Goal: Information Seeking & Learning: Learn about a topic

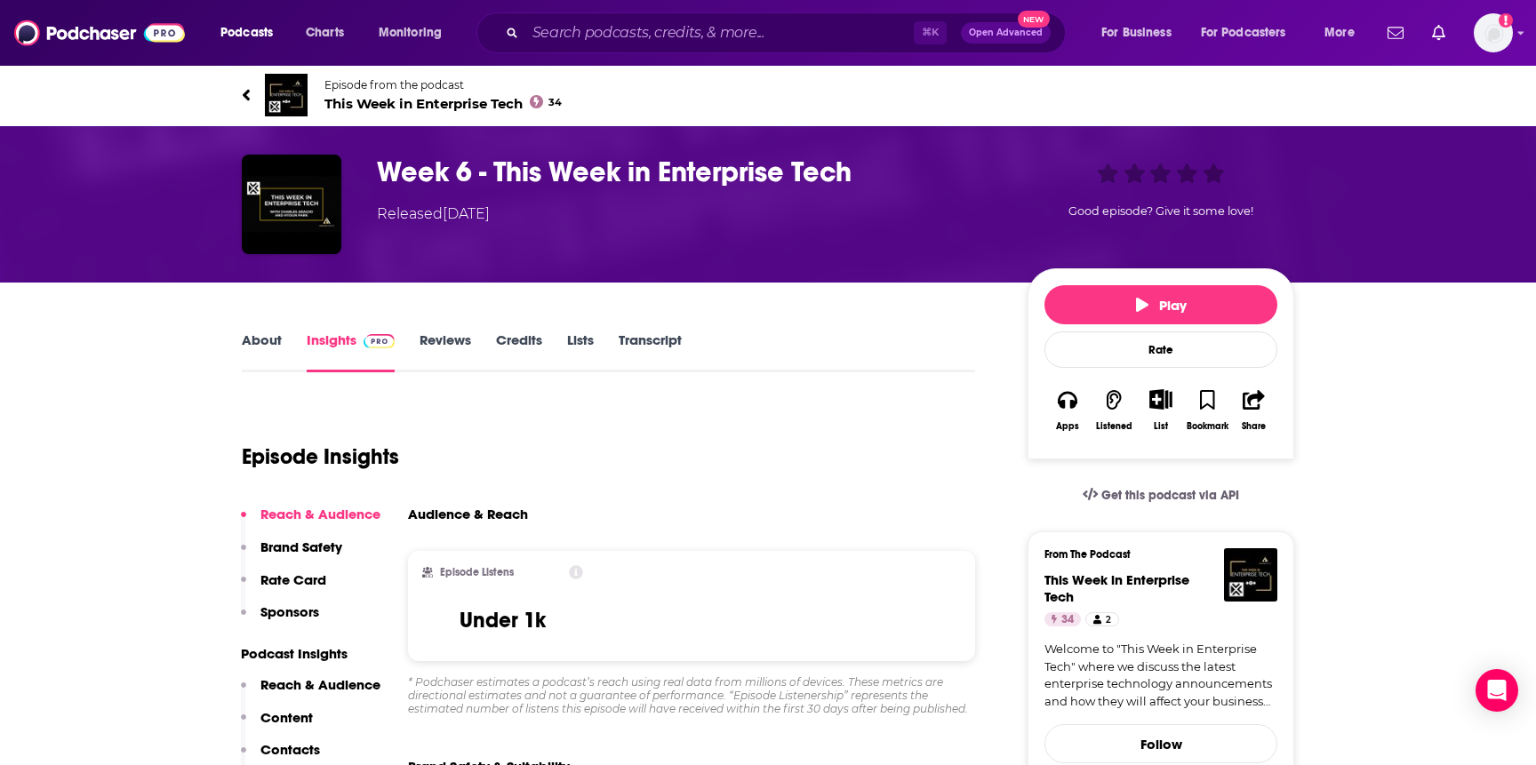
click at [255, 345] on link "About" at bounding box center [262, 352] width 40 height 41
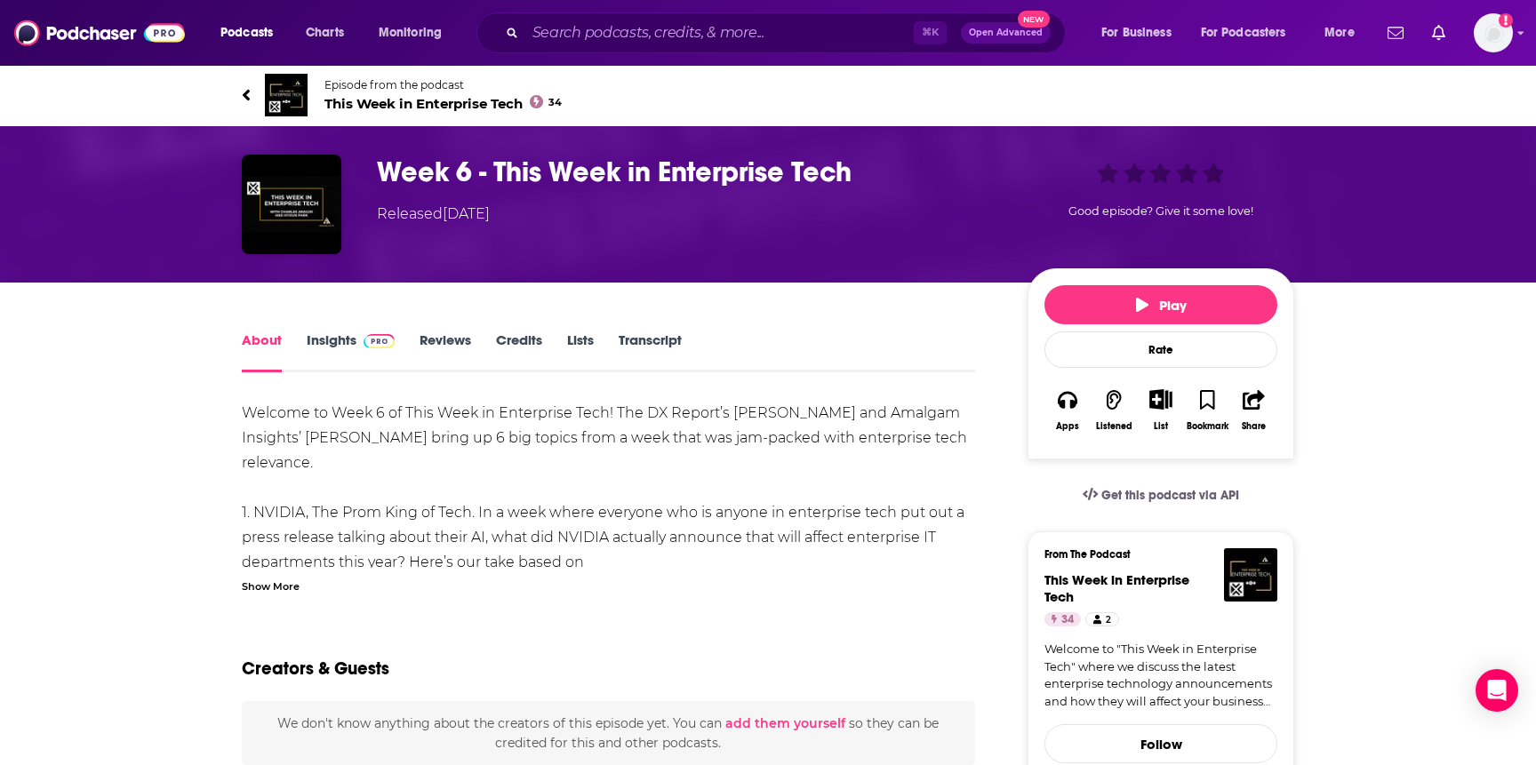
scroll to position [82, 0]
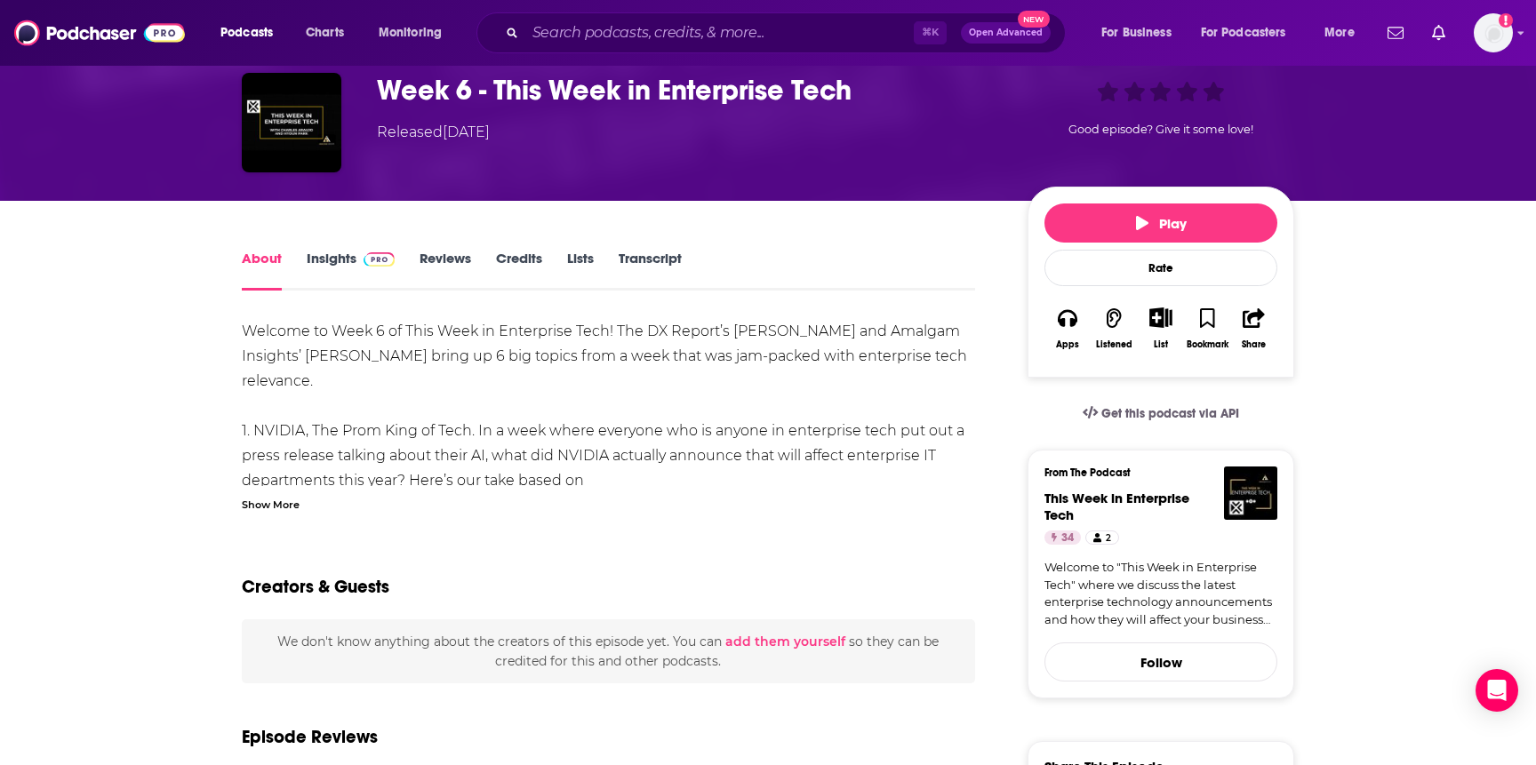
click at [266, 499] on div "Show More" at bounding box center [271, 503] width 58 height 17
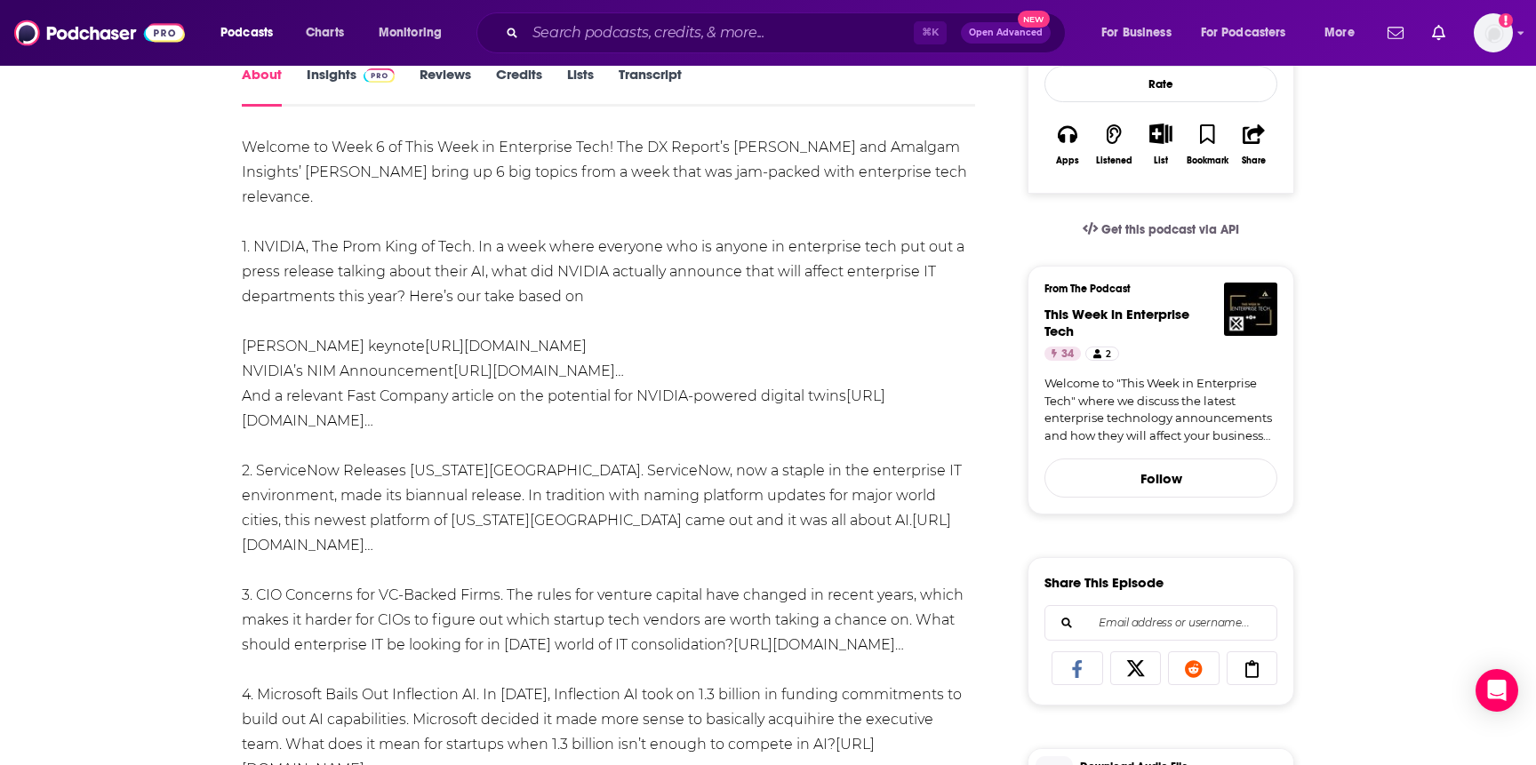
scroll to position [28, 0]
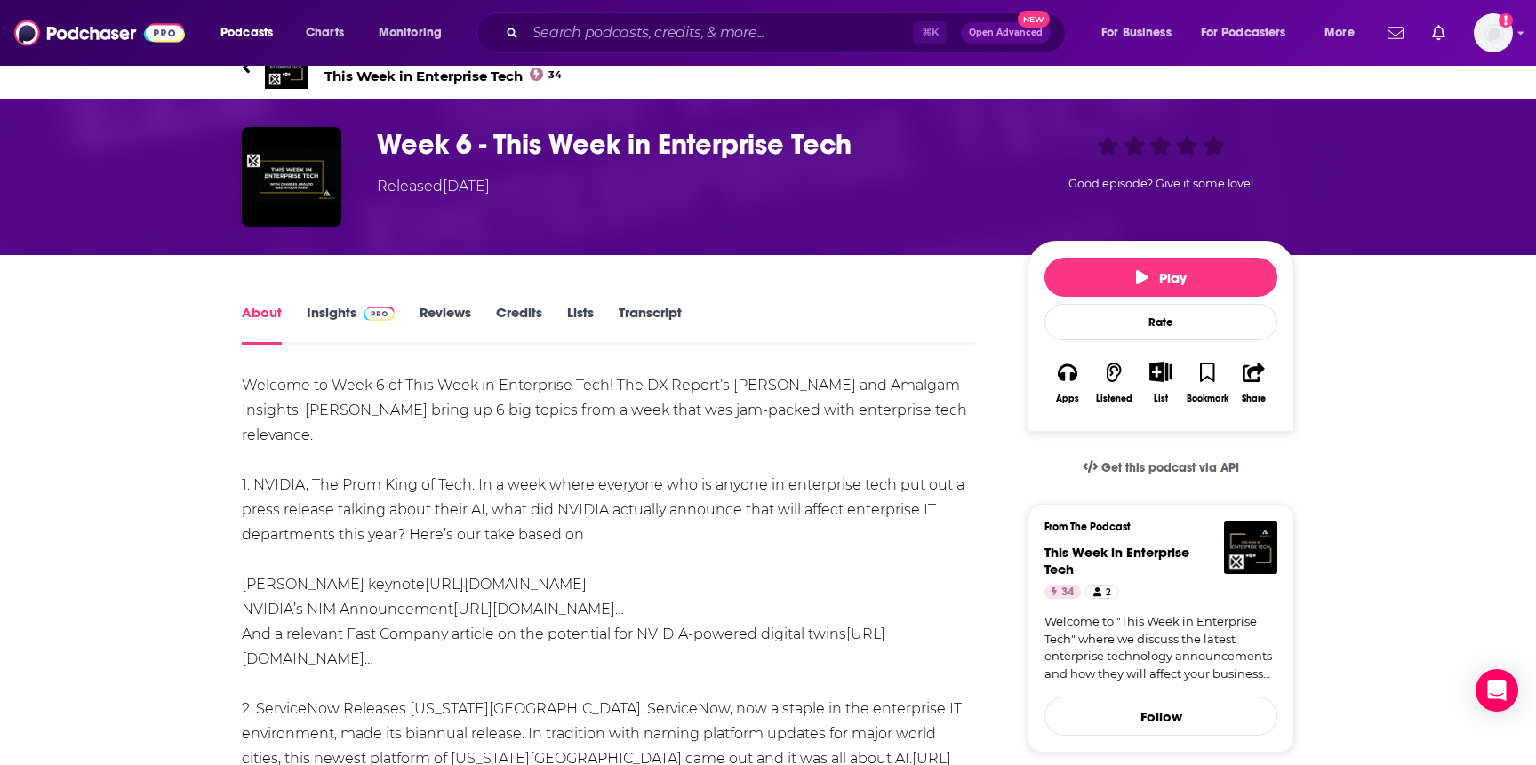
click at [642, 312] on link "Transcript" at bounding box center [650, 324] width 63 height 41
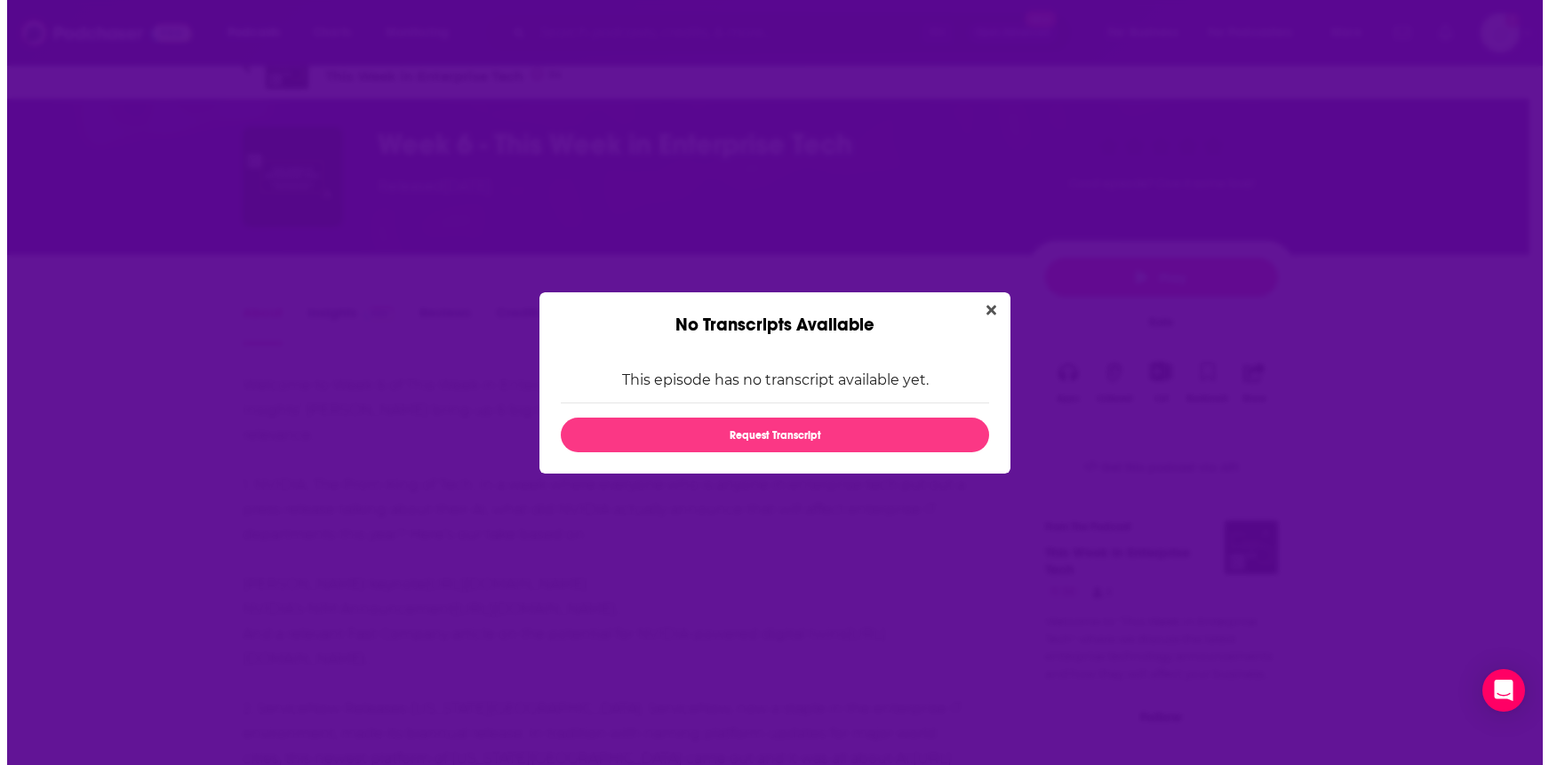
scroll to position [0, 0]
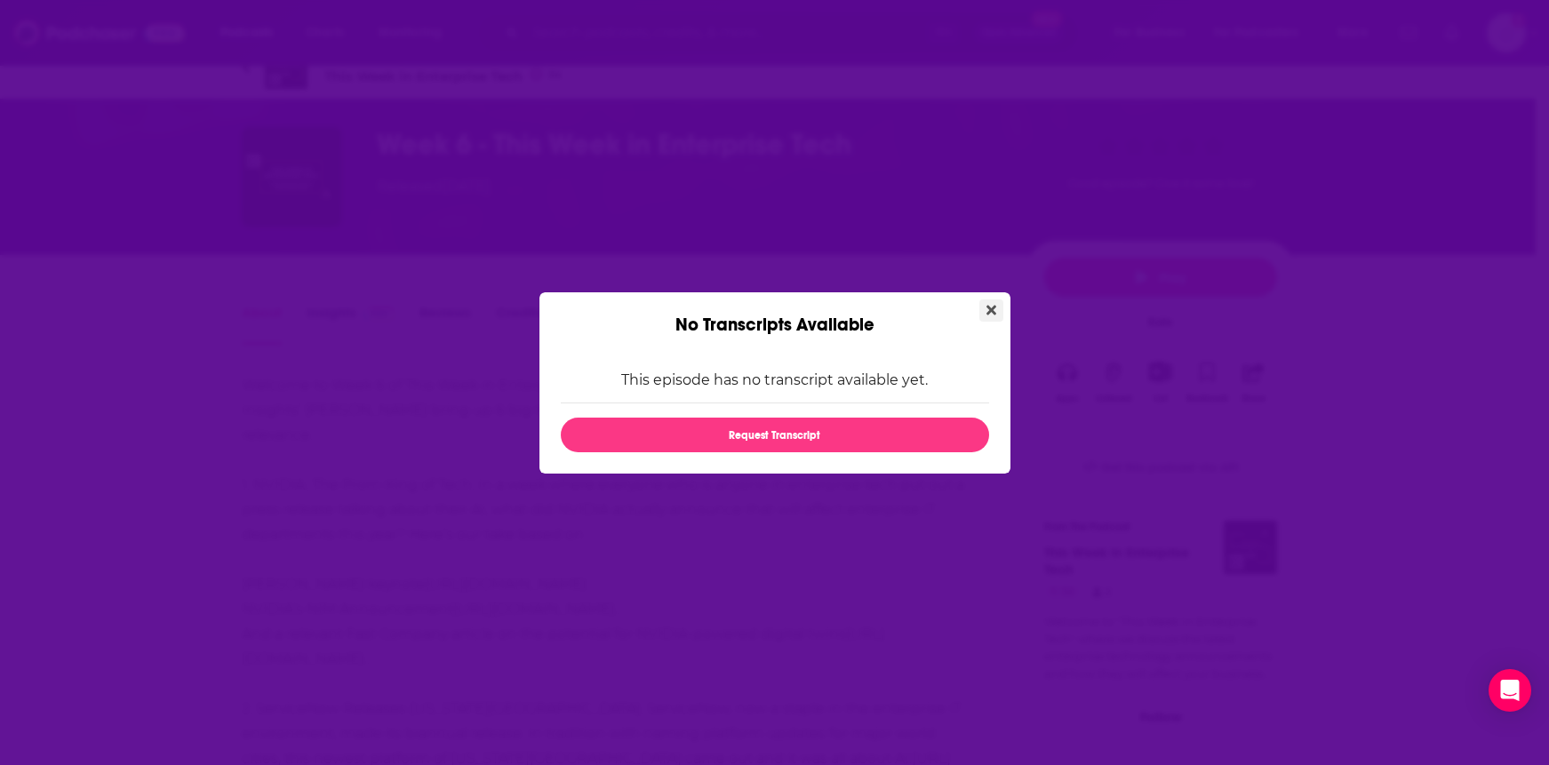
click at [982, 303] on button "Close" at bounding box center [992, 311] width 24 height 22
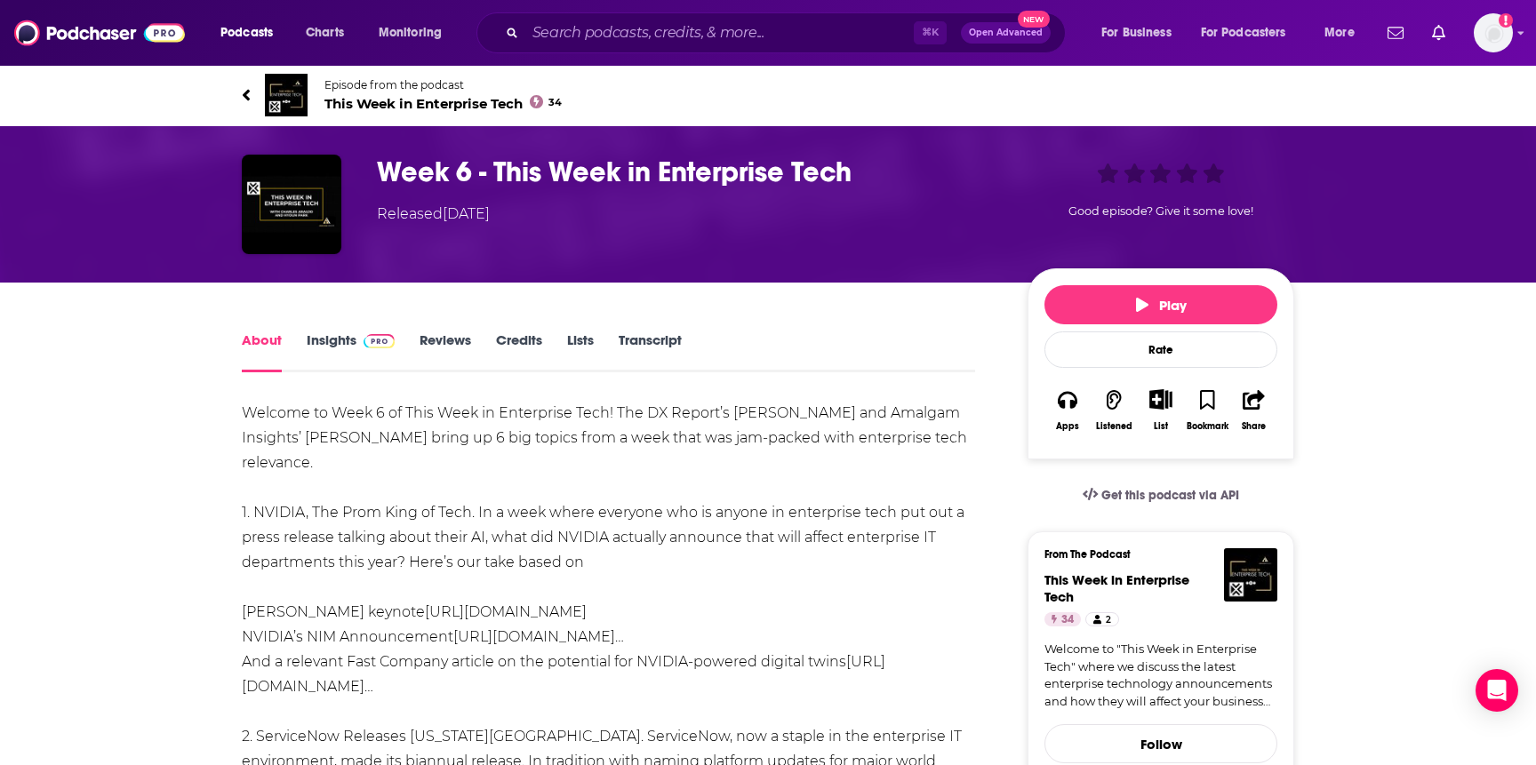
click at [330, 341] on link "Insights" at bounding box center [351, 352] width 88 height 41
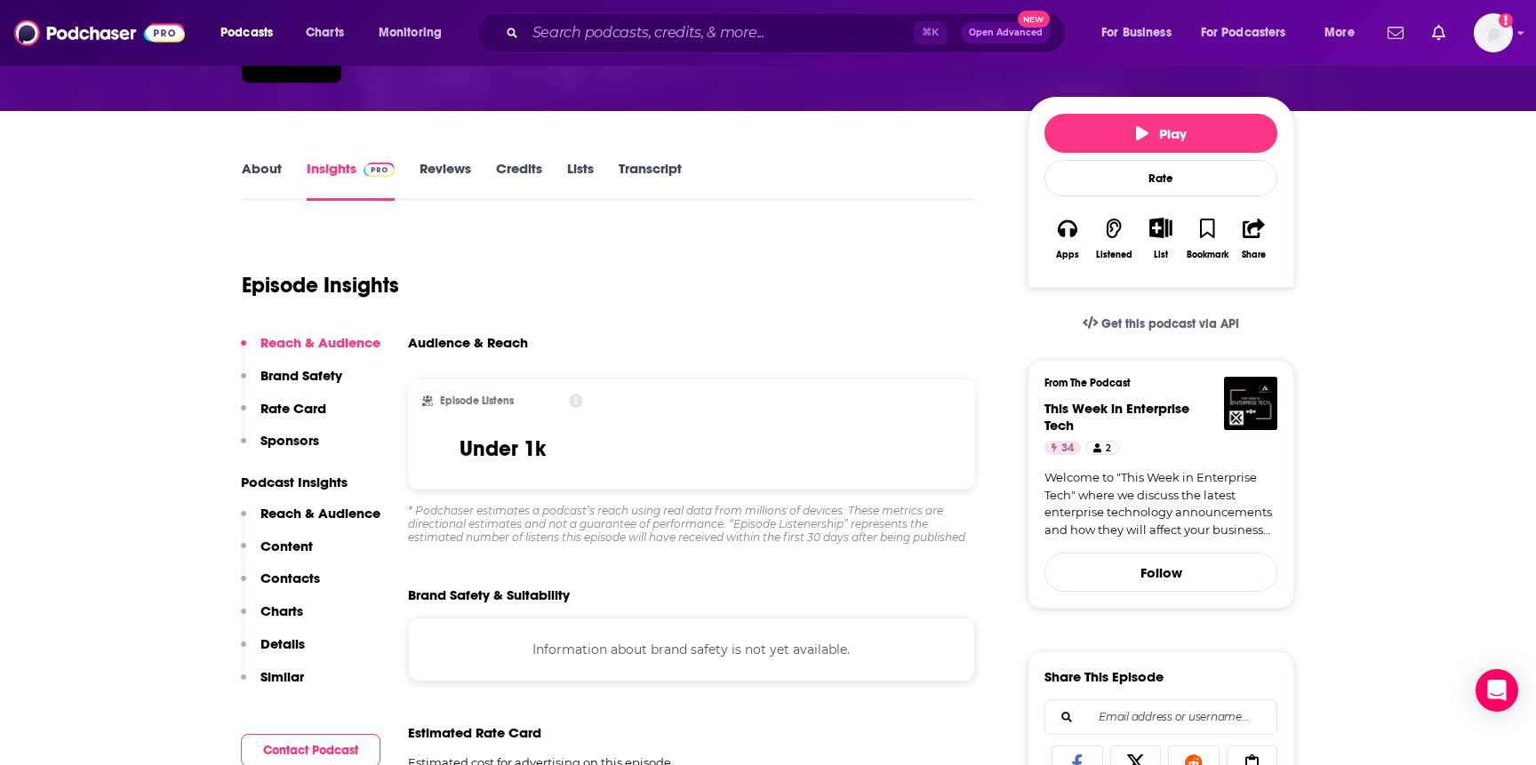
scroll to position [195, 0]
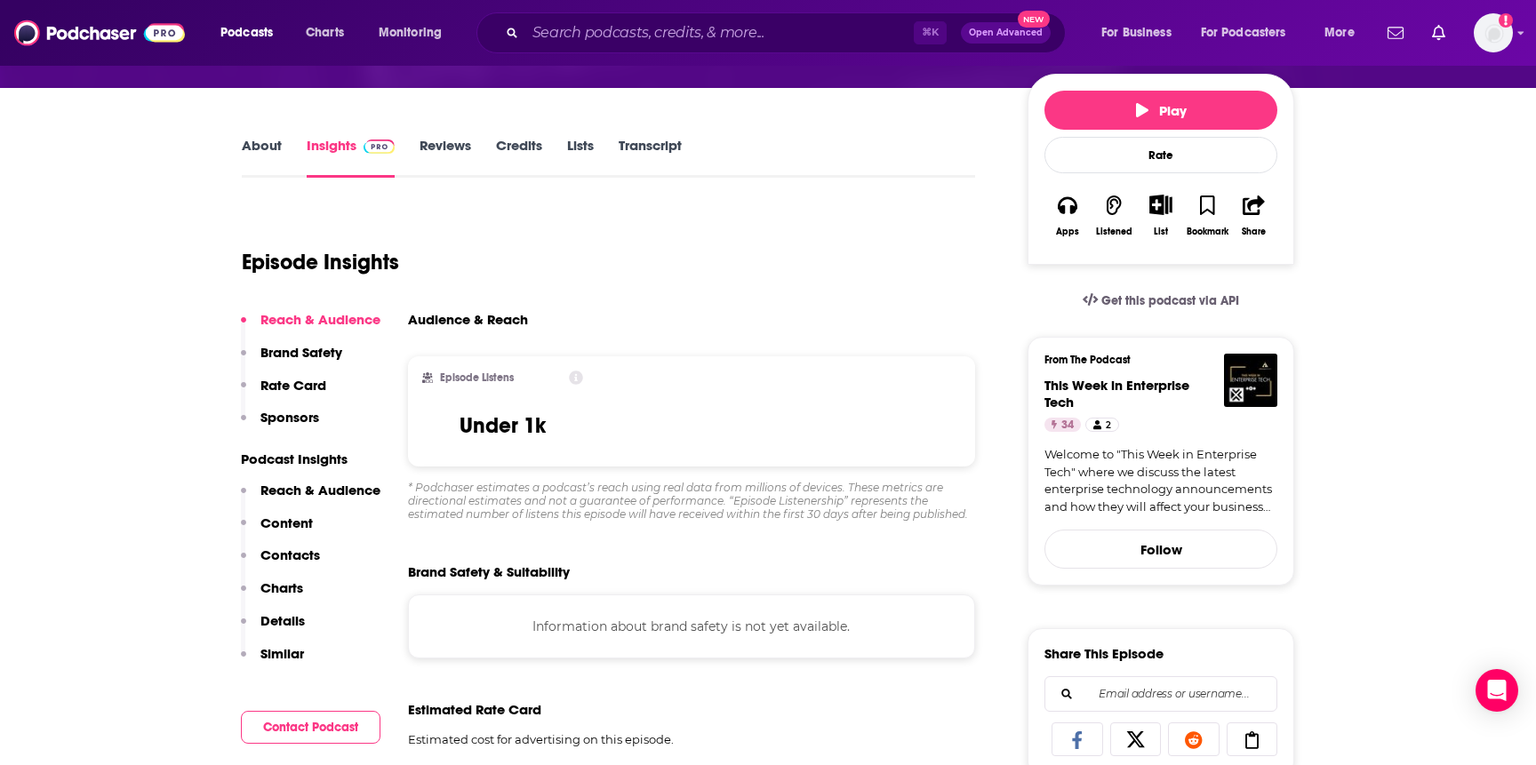
click at [282, 517] on p "Content" at bounding box center [286, 523] width 52 height 17
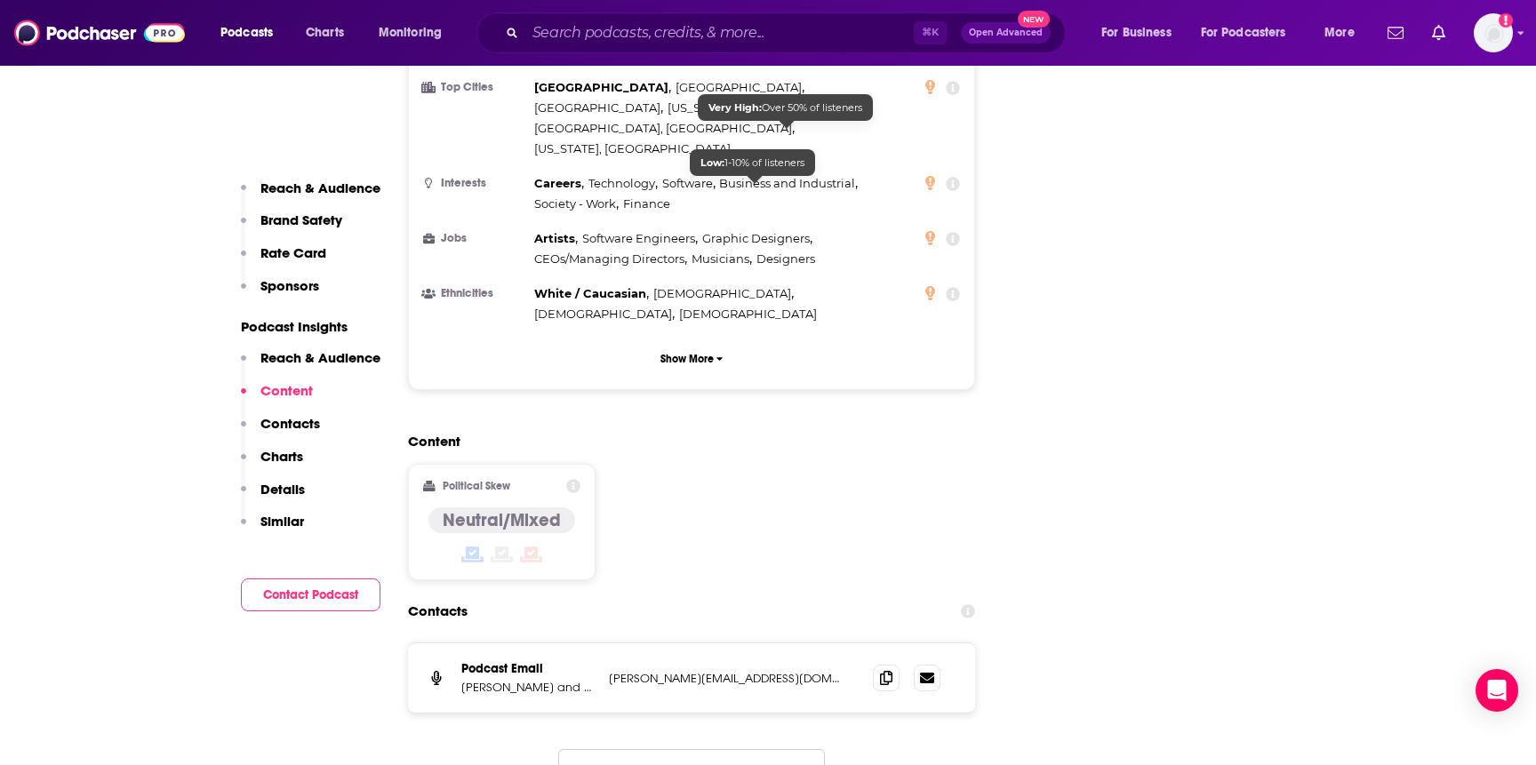
scroll to position [2036, 0]
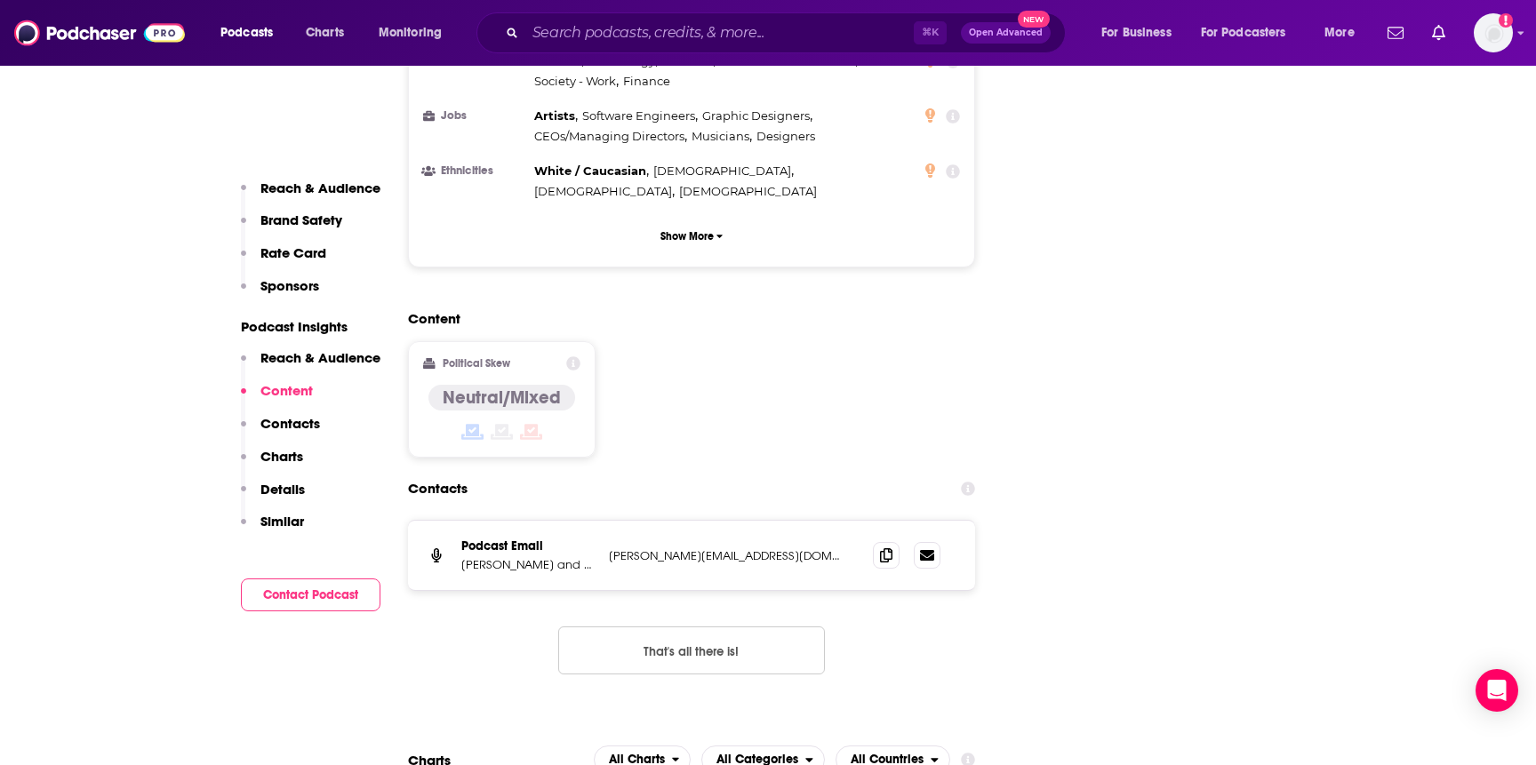
click at [286, 490] on p "Details" at bounding box center [282, 489] width 44 height 17
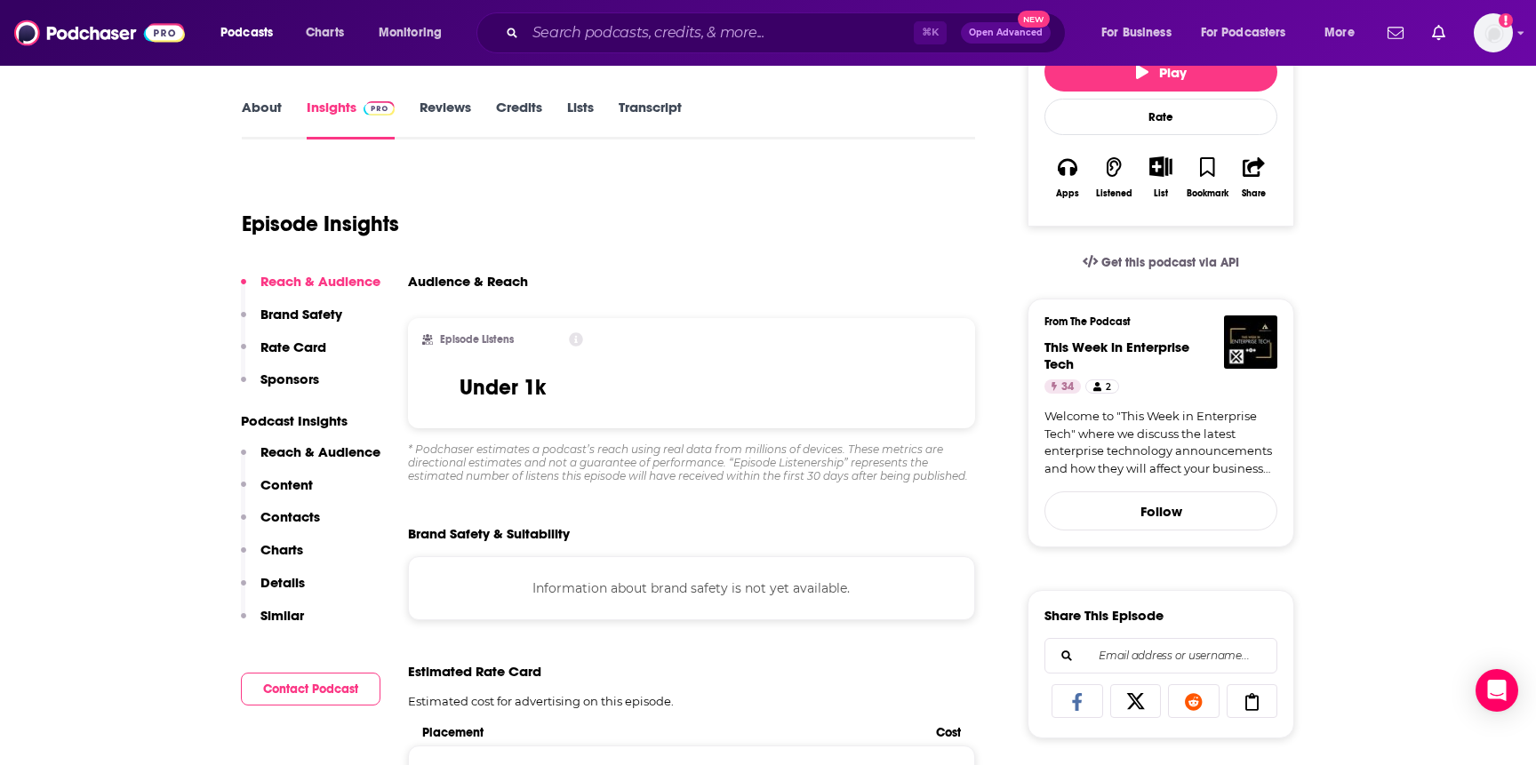
scroll to position [0, 0]
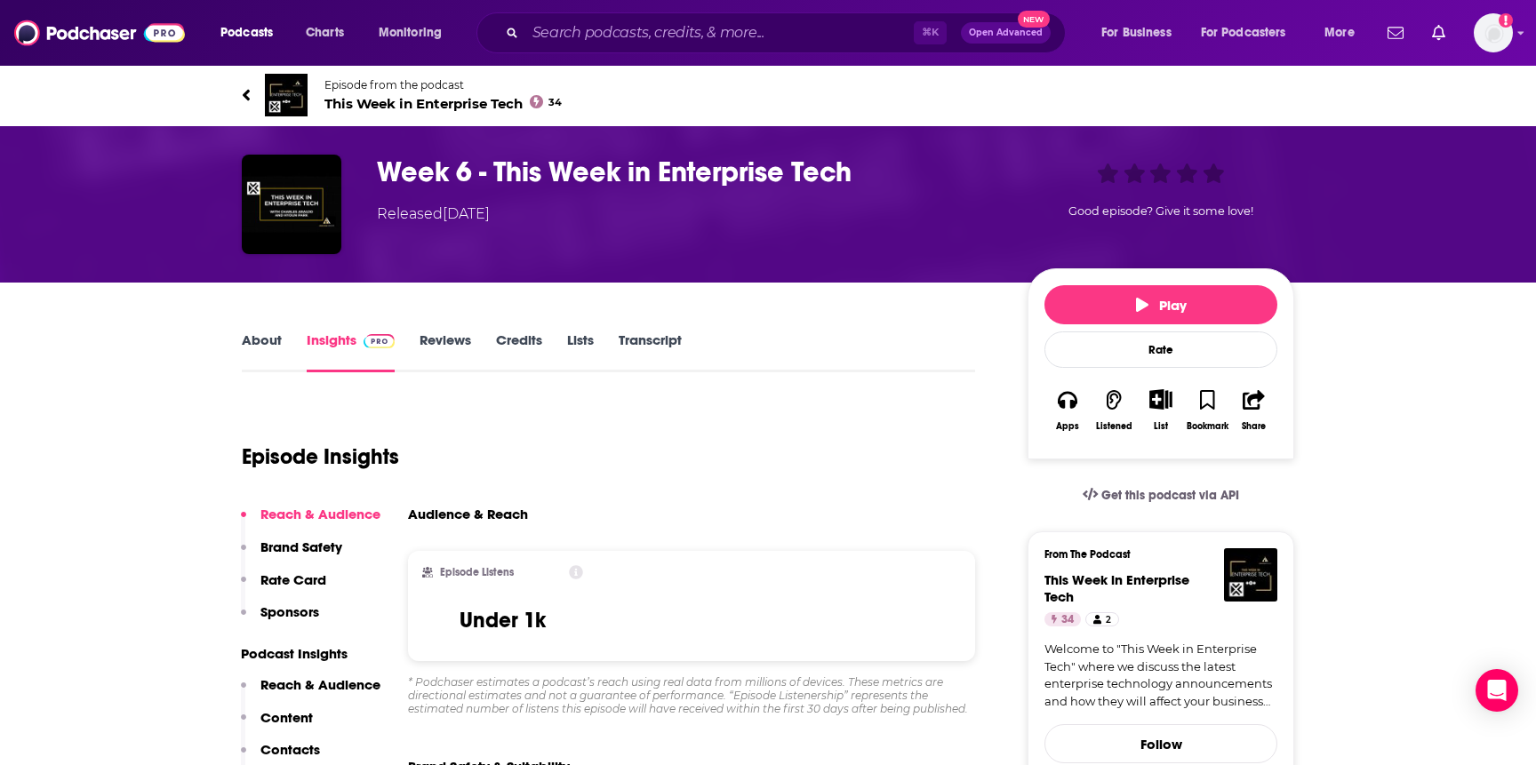
click at [701, 472] on div "Episode Insights" at bounding box center [608, 446] width 733 height 91
click at [243, 92] on icon at bounding box center [246, 95] width 9 height 18
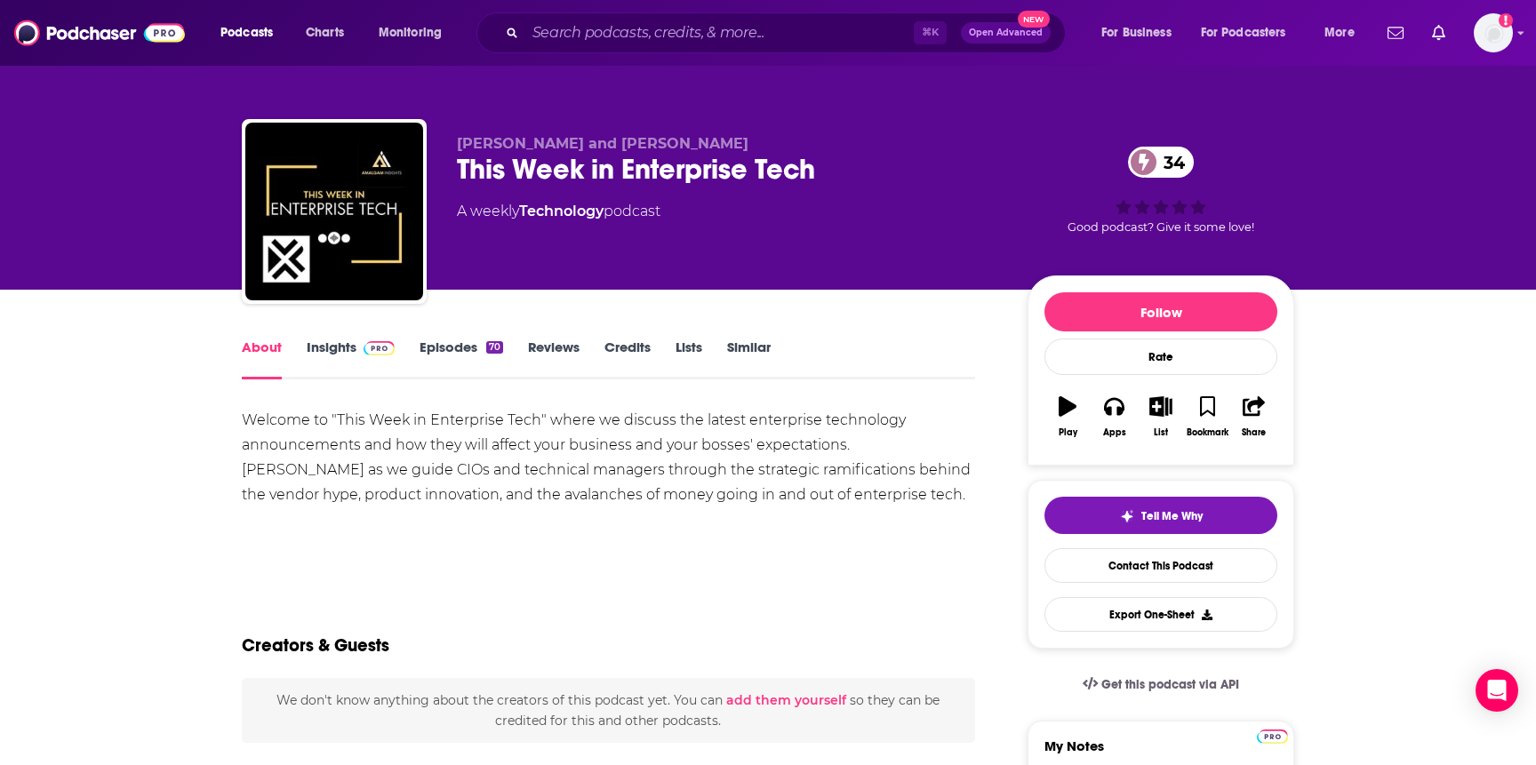
click at [456, 347] on link "Episodes 70" at bounding box center [462, 359] width 84 height 41
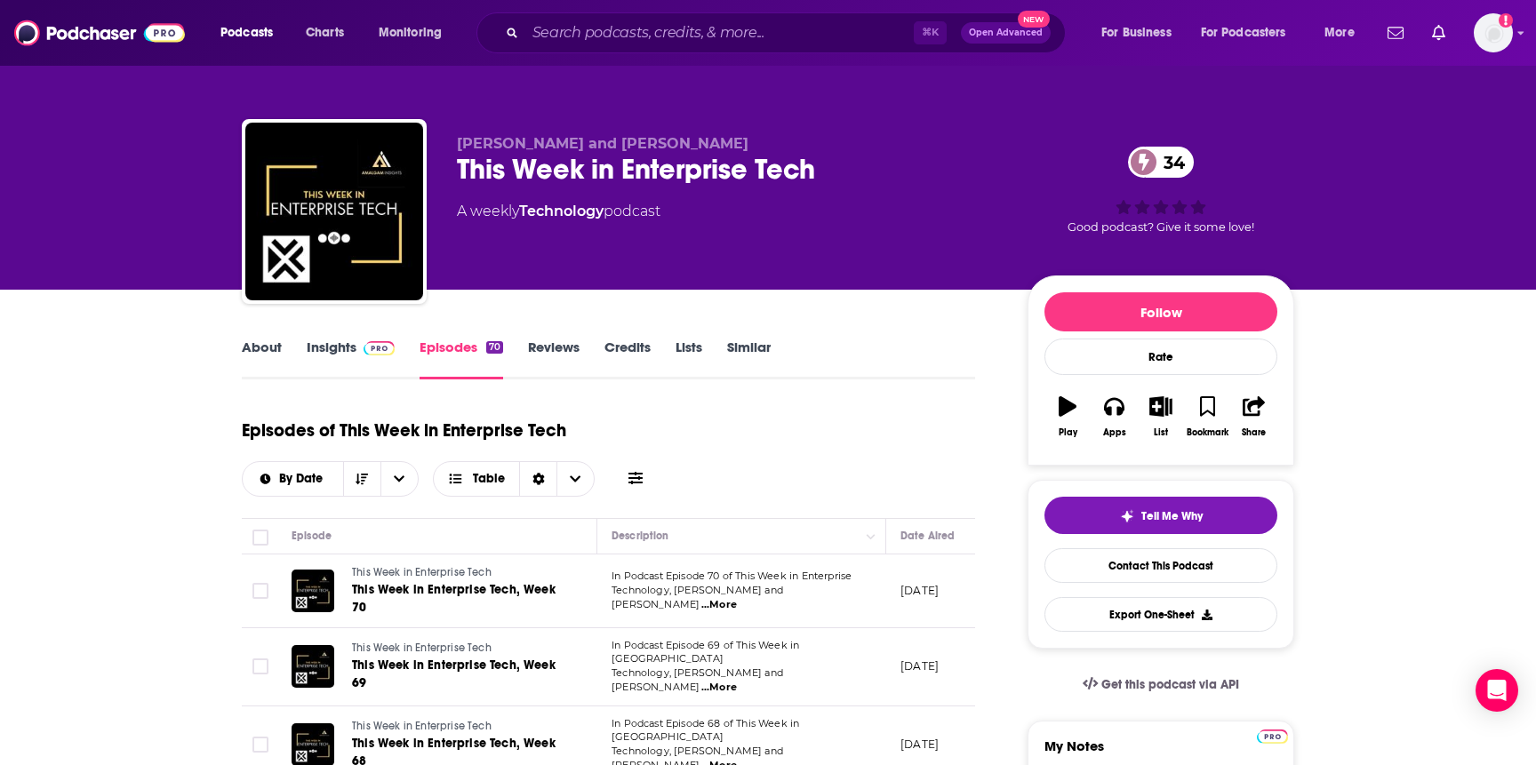
click at [737, 598] on span "...More" at bounding box center [719, 605] width 36 height 14
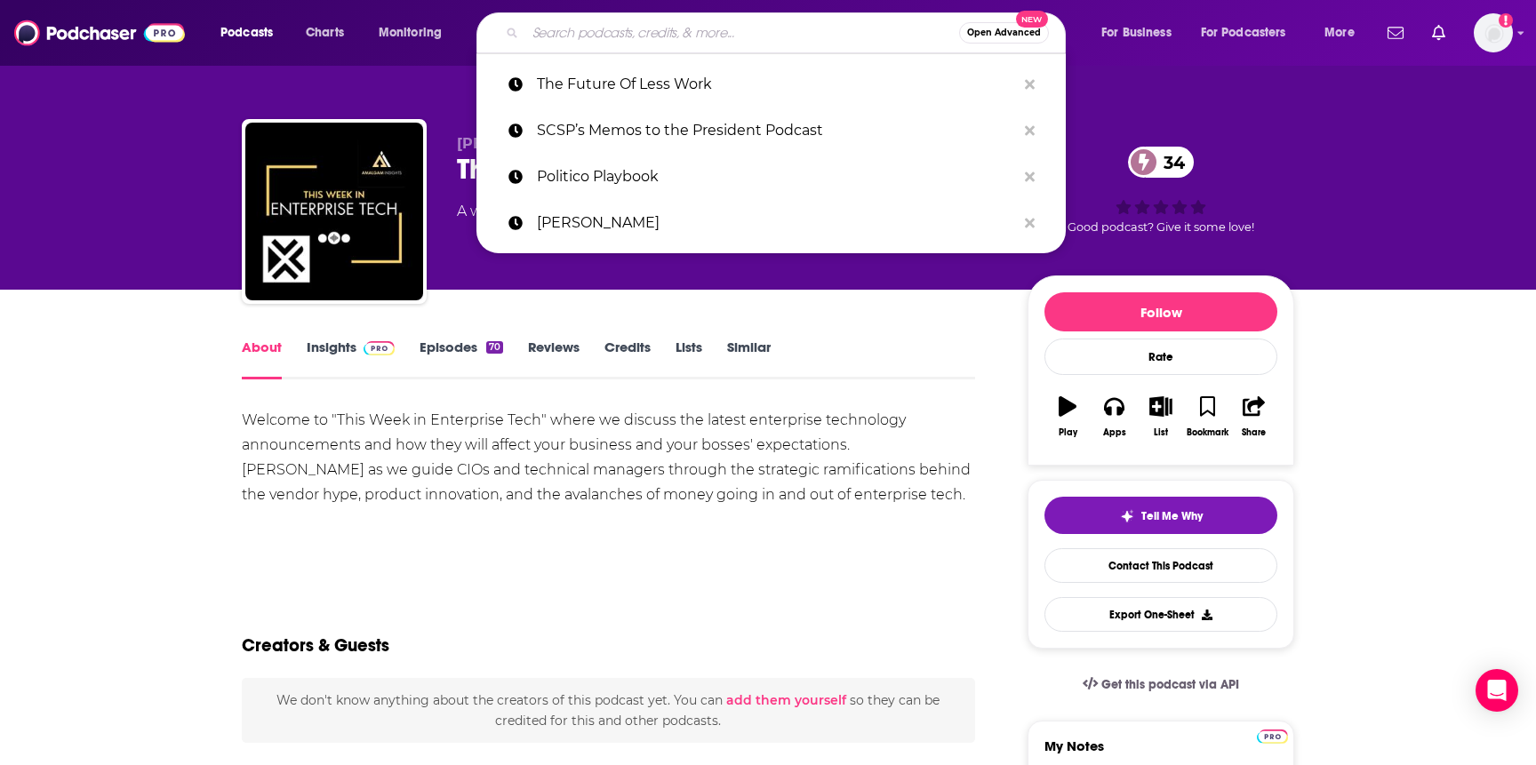
click at [594, 31] on input "Search podcasts, credits, & more..." at bounding box center [742, 33] width 434 height 28
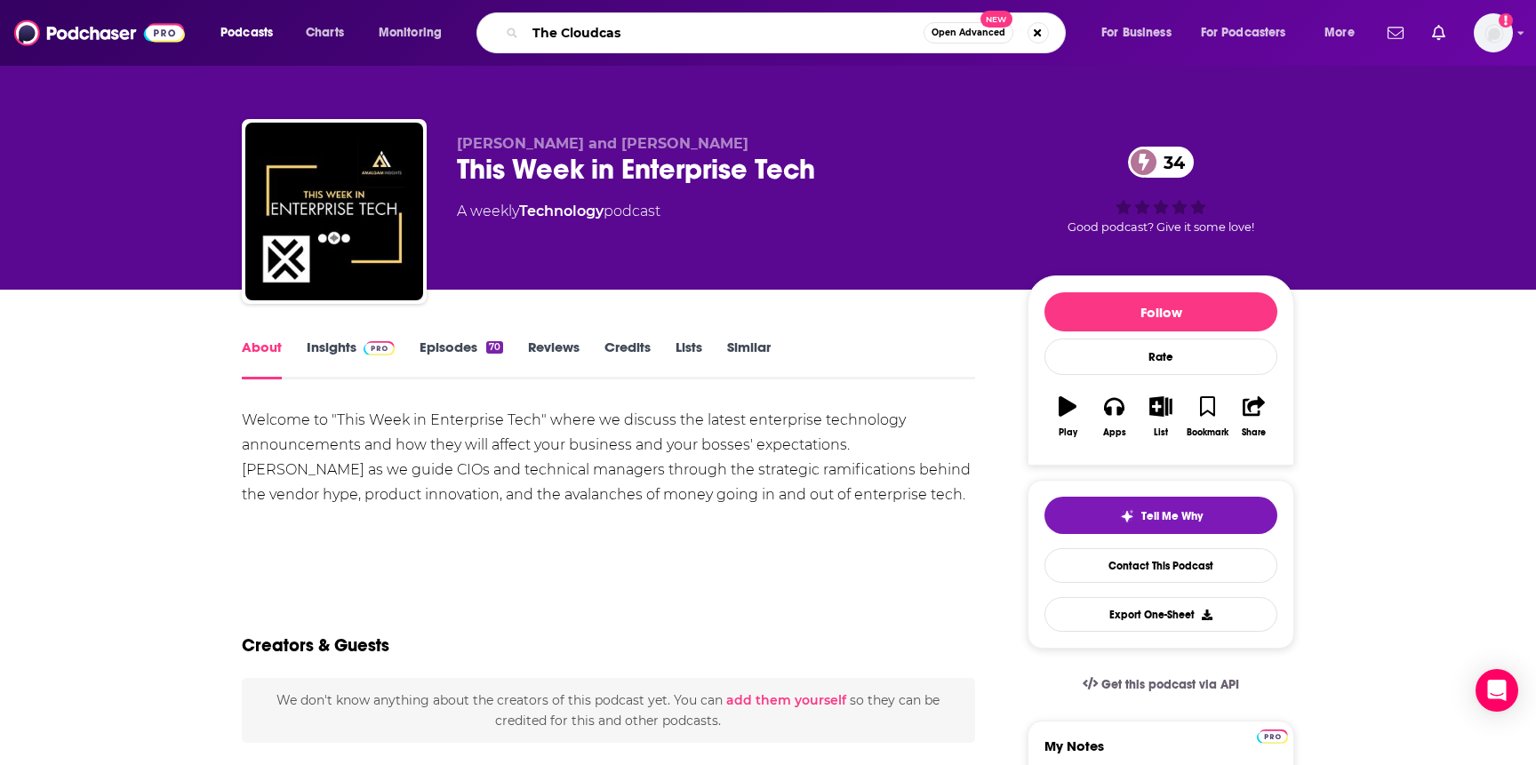
type input "The Cloudcast"
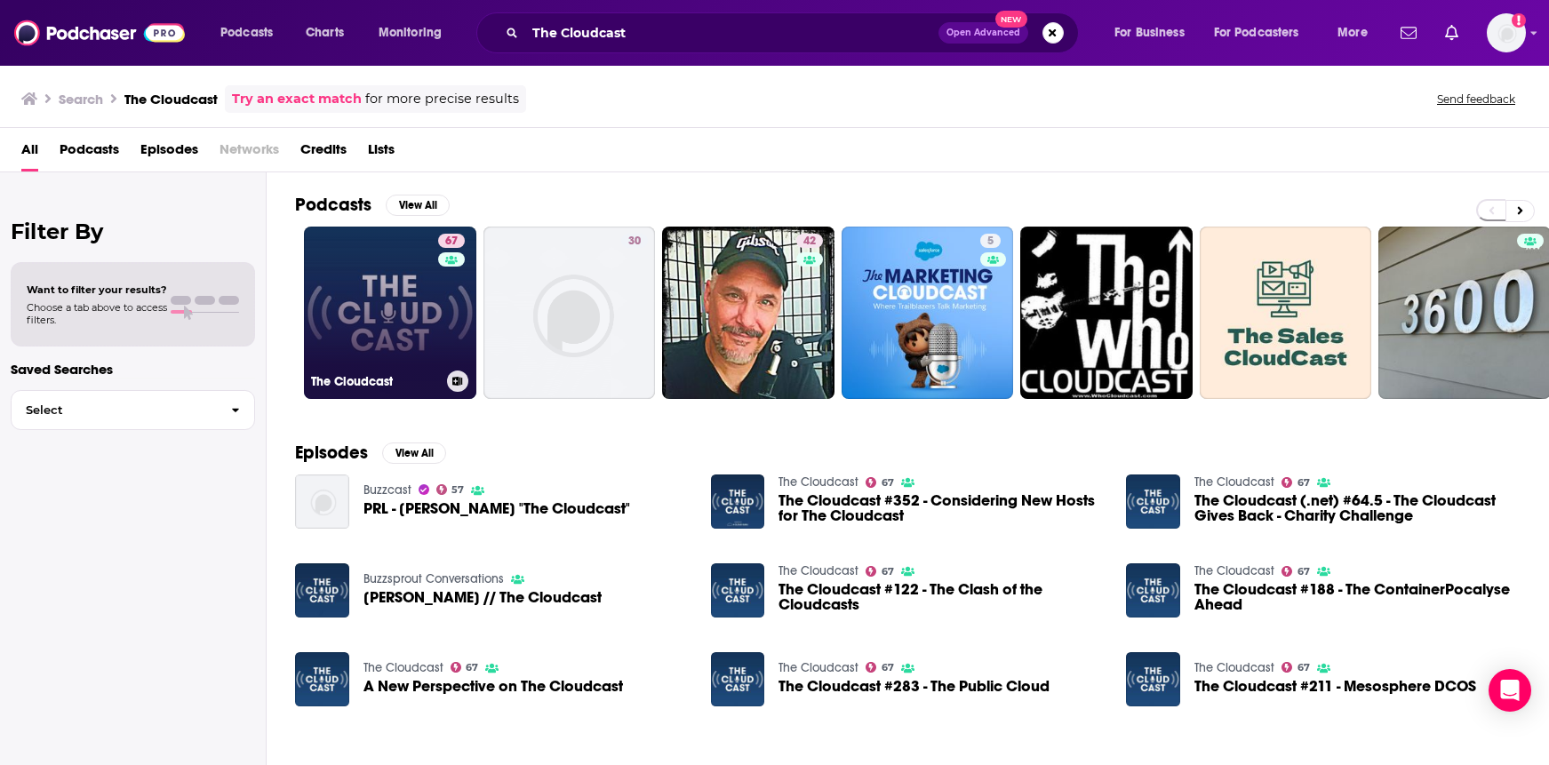
click at [368, 303] on link "67 The Cloudcast" at bounding box center [390, 313] width 172 height 172
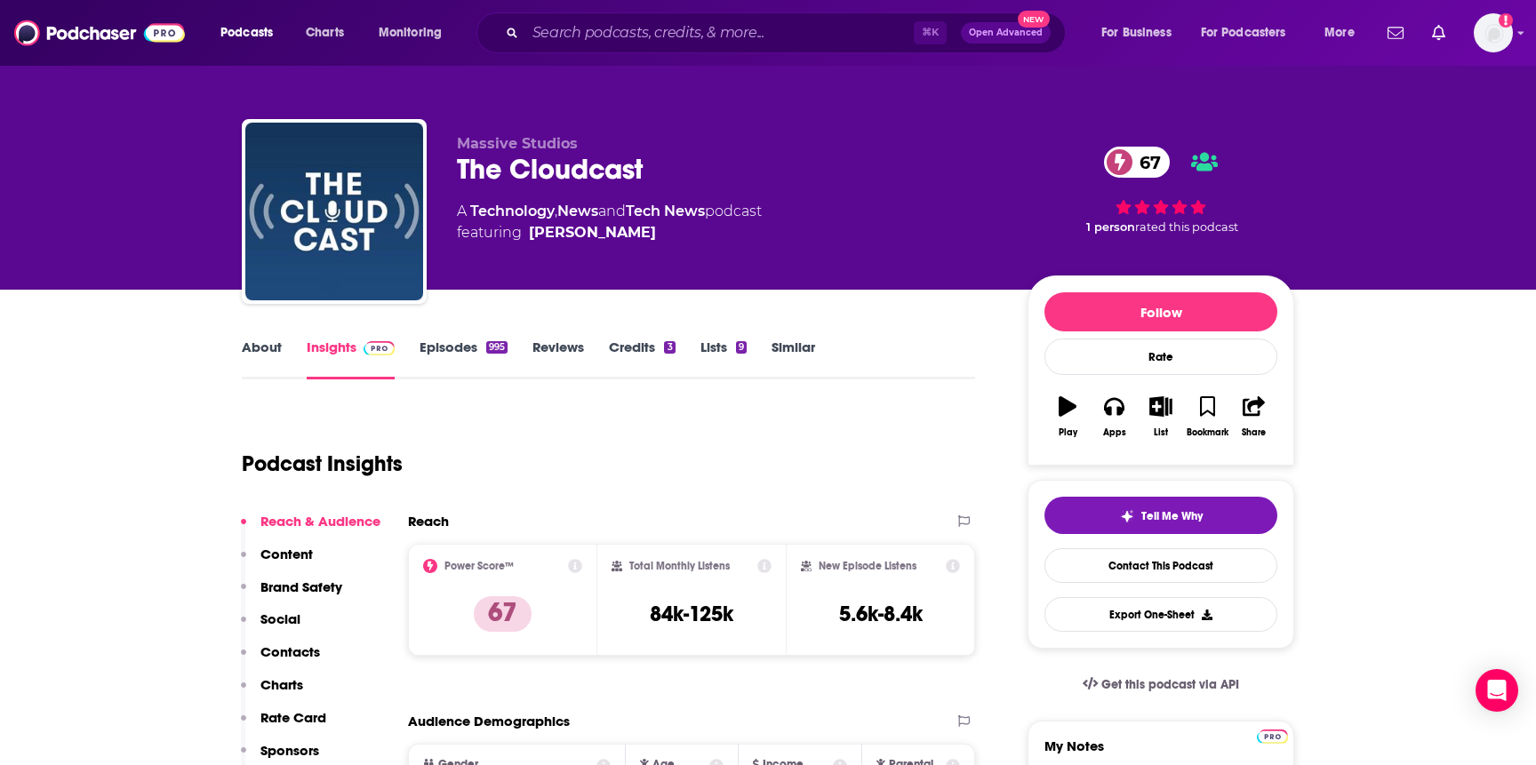
click at [443, 349] on link "Episodes 995" at bounding box center [464, 359] width 88 height 41
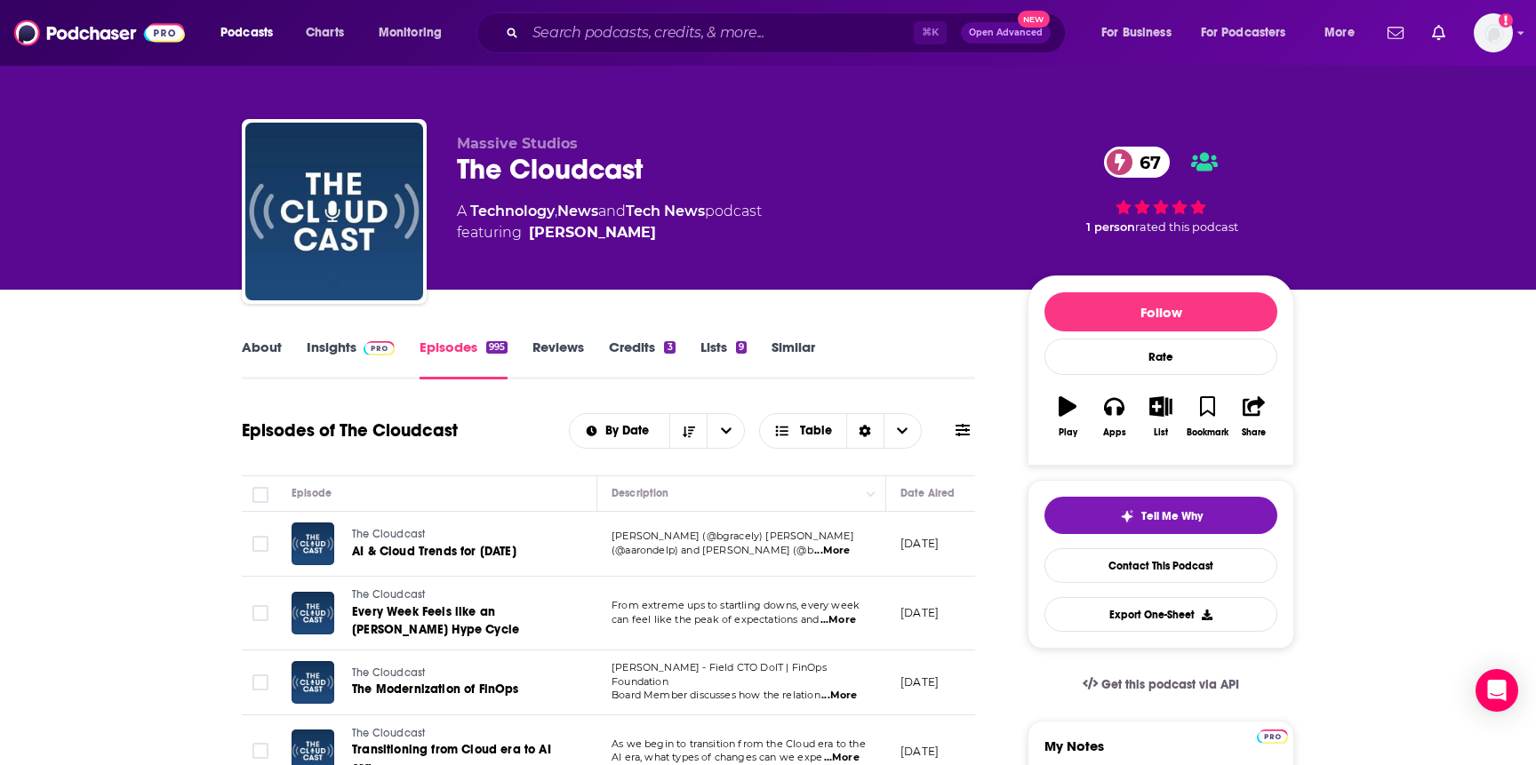
click at [847, 552] on span "...More" at bounding box center [832, 551] width 36 height 14
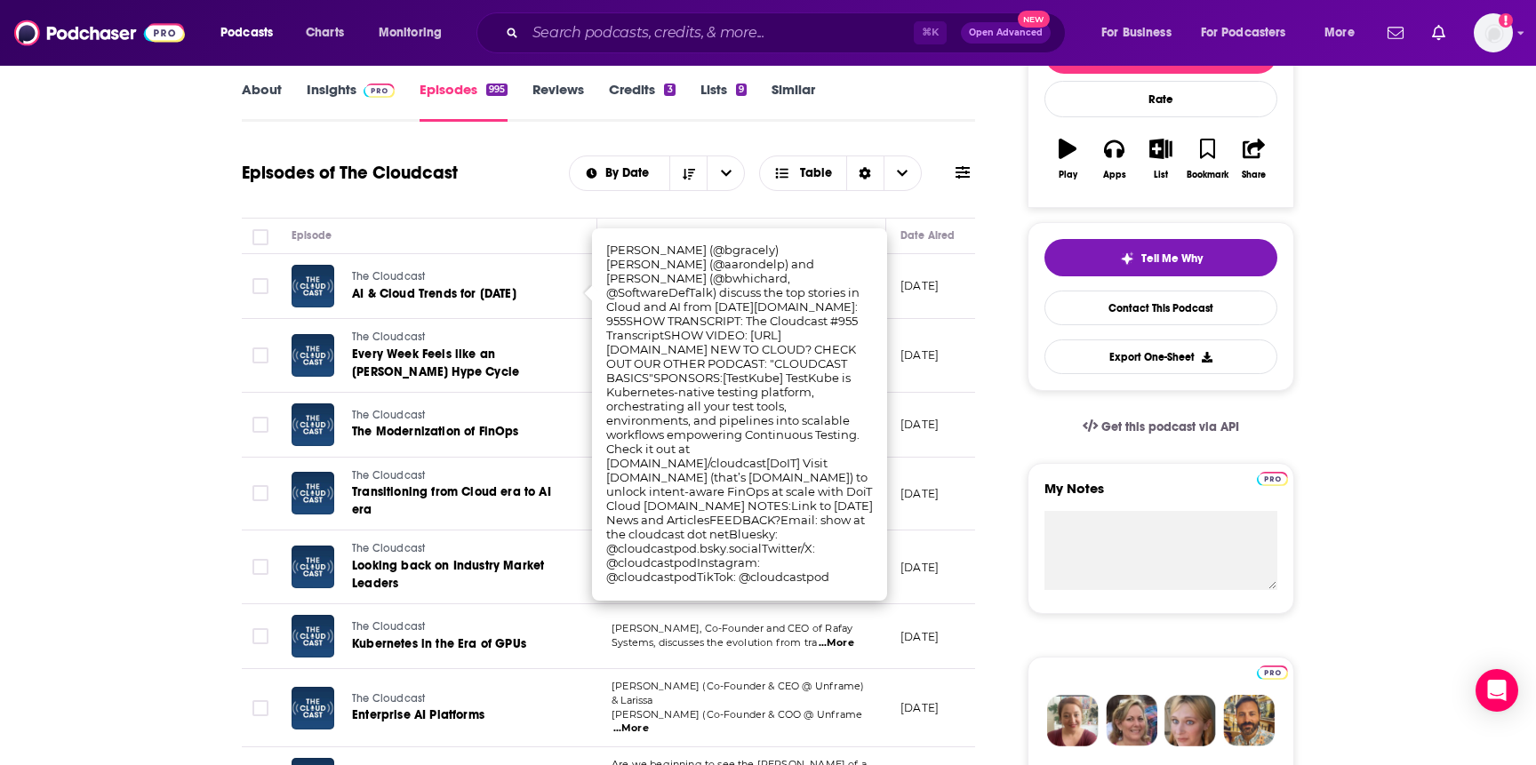
scroll to position [269, 0]
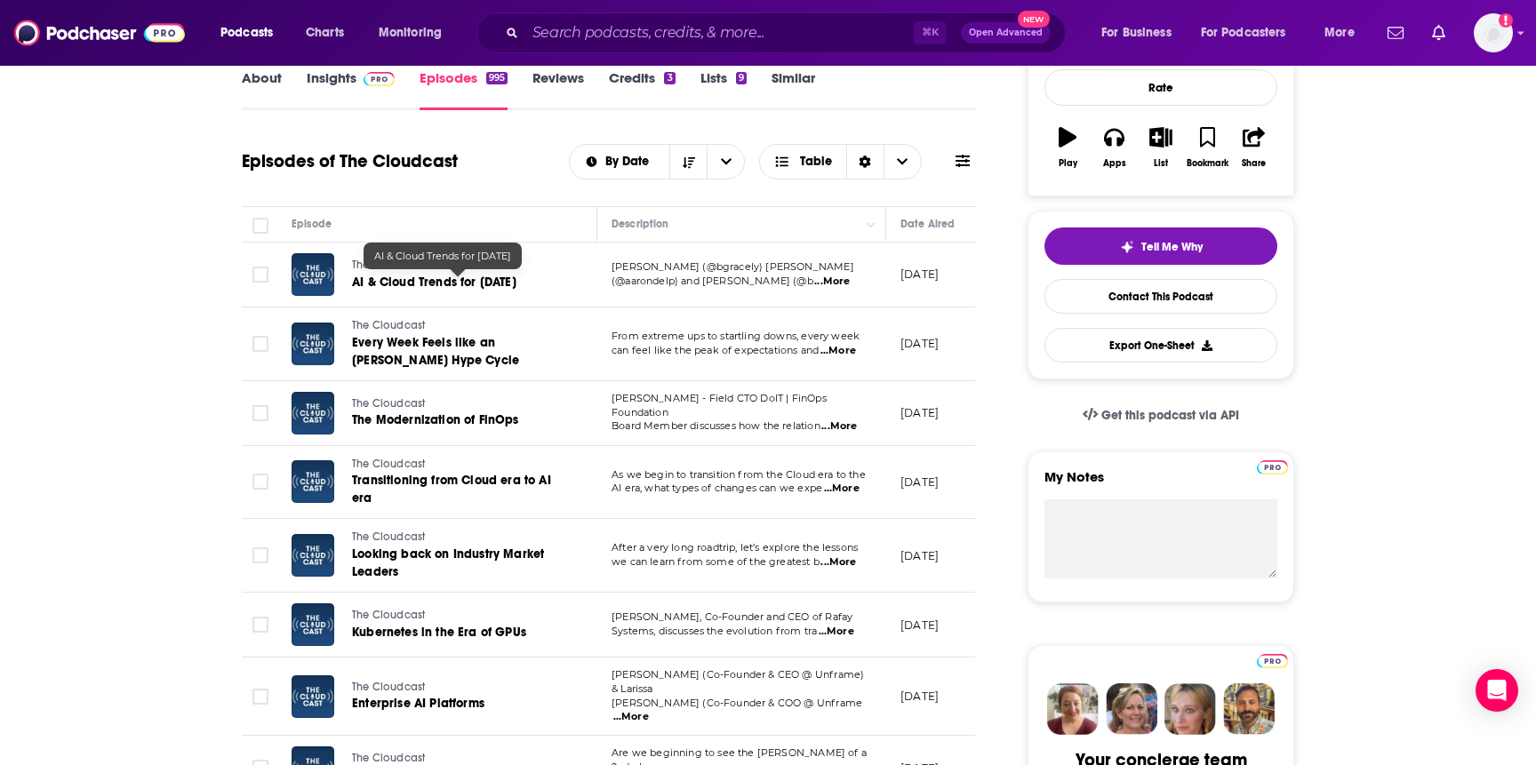
click at [429, 283] on span "AI & Cloud Trends for [DATE]" at bounding box center [434, 282] width 164 height 15
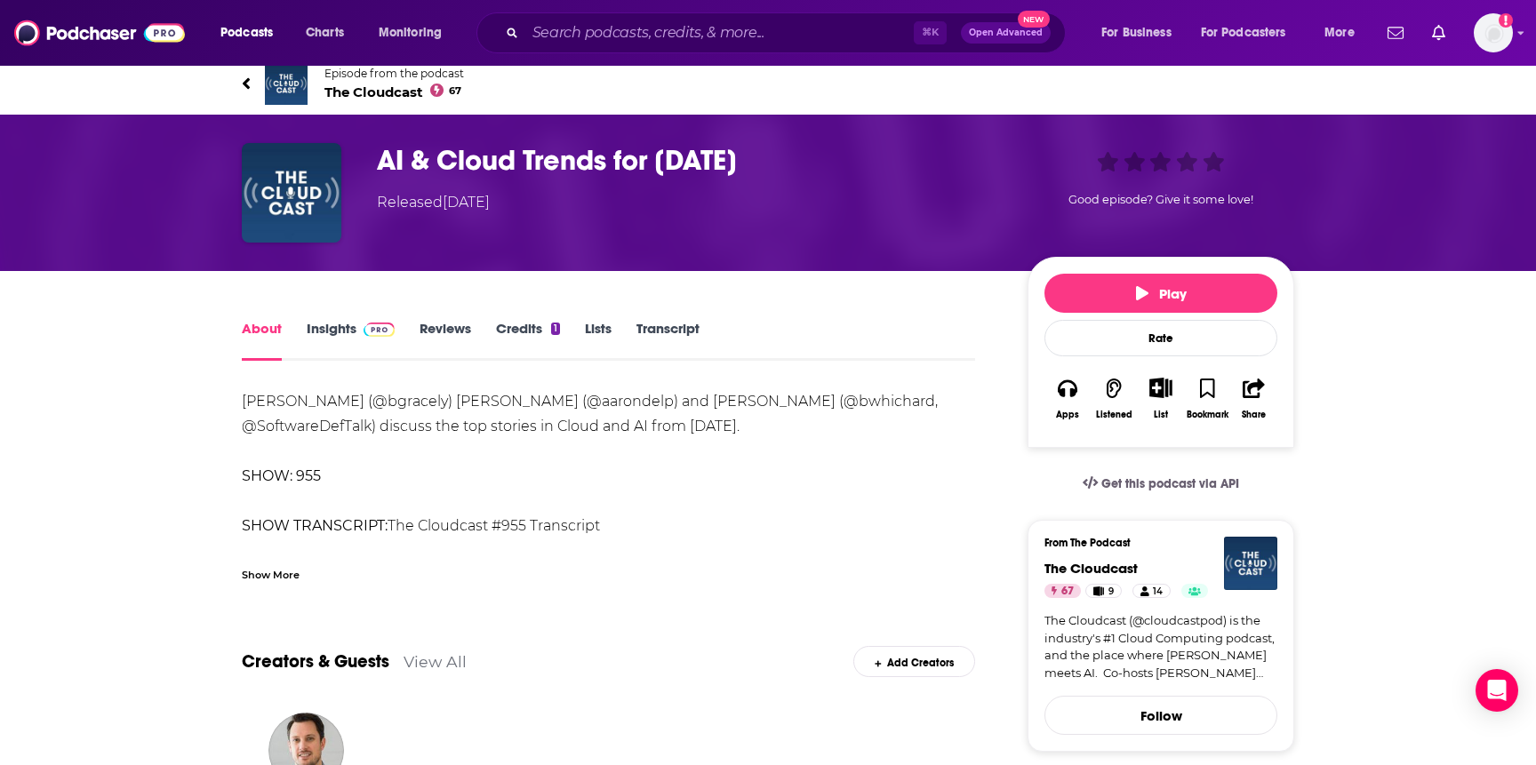
scroll to position [35, 0]
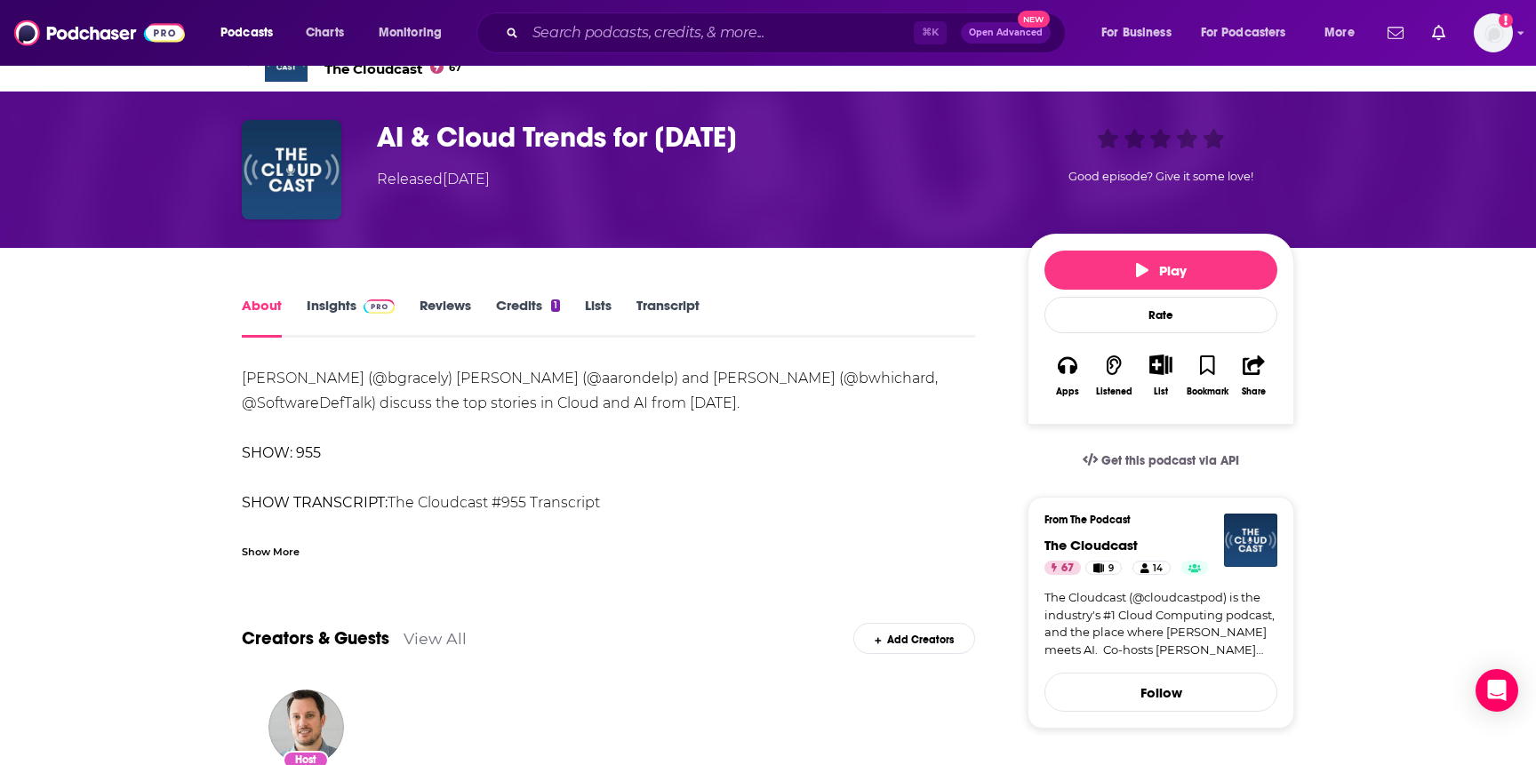
click at [1252, 645] on link "The Cloudcast (@cloudcastpod) is the industry's #1 Cloud Computing podcast, and…" at bounding box center [1160, 623] width 233 height 69
